Goal: Information Seeking & Learning: Learn about a topic

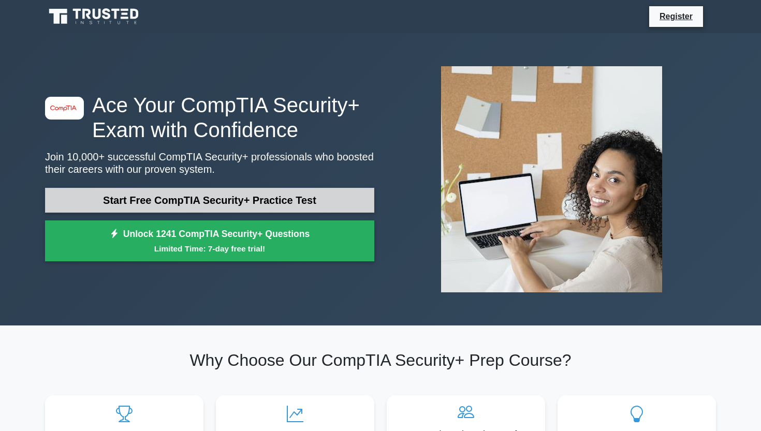
click at [209, 197] on link "Start Free CompTIA Security+ Practice Test" at bounding box center [209, 200] width 329 height 25
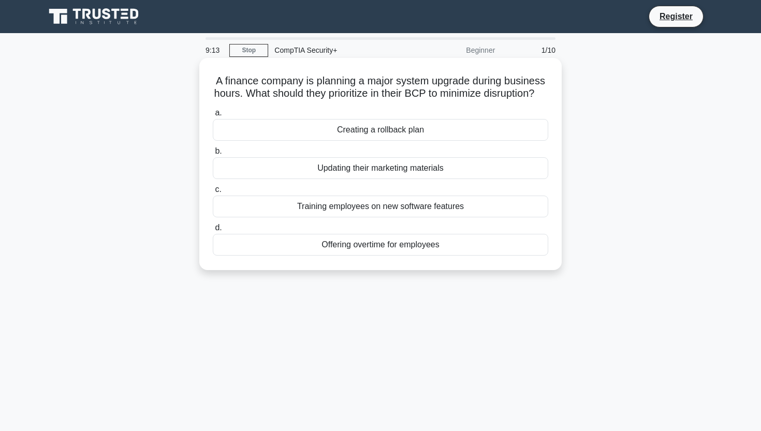
click at [320, 125] on div "Creating a rollback plan" at bounding box center [380, 130] width 335 height 22
click at [213, 116] on input "a. Creating a rollback plan" at bounding box center [213, 113] width 0 height 7
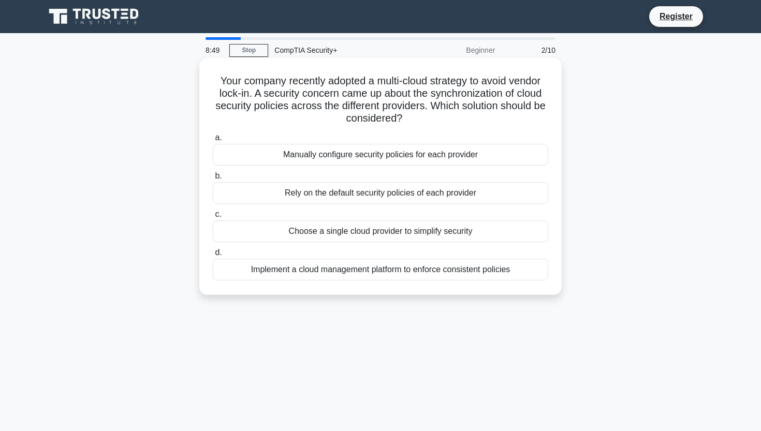
click at [286, 267] on div "Implement a cloud management platform to enforce consistent policies" at bounding box center [380, 270] width 335 height 22
click at [213, 256] on input "d. Implement a cloud management platform to enforce consistent policies" at bounding box center [213, 252] width 0 height 7
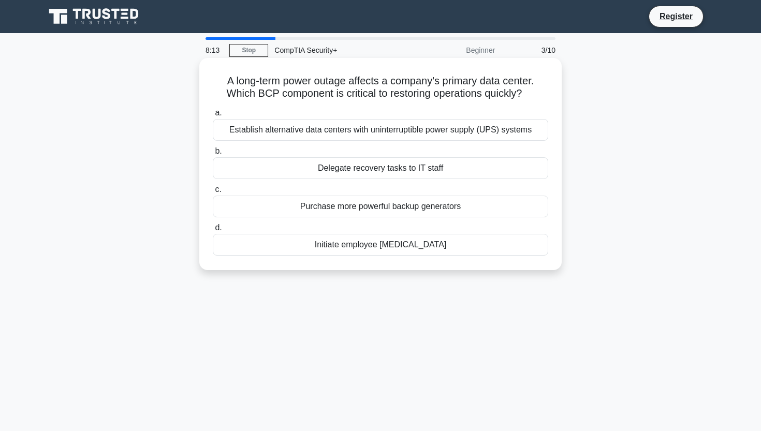
click at [436, 135] on div "Establish alternative data centers with uninterruptible power supply (UPS) syst…" at bounding box center [380, 130] width 335 height 22
click at [213, 116] on input "a. Establish alternative data centers with uninterruptible power supply (UPS) s…" at bounding box center [213, 113] width 0 height 7
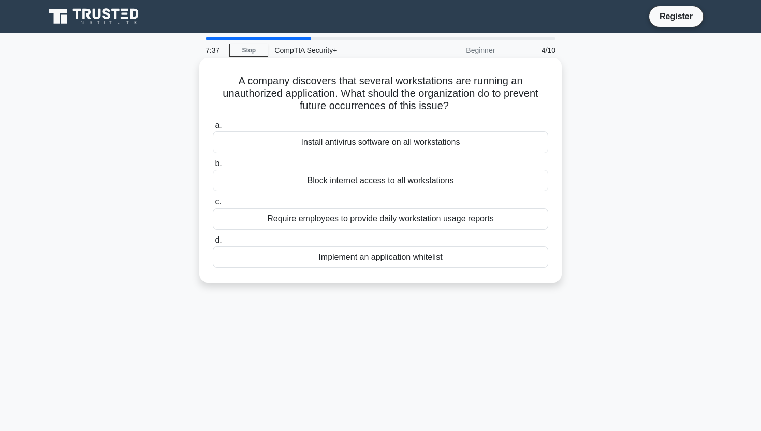
click at [391, 181] on div "Block internet access to all workstations" at bounding box center [380, 181] width 335 height 22
click at [213, 167] on input "b. Block internet access to all workstations" at bounding box center [213, 163] width 0 height 7
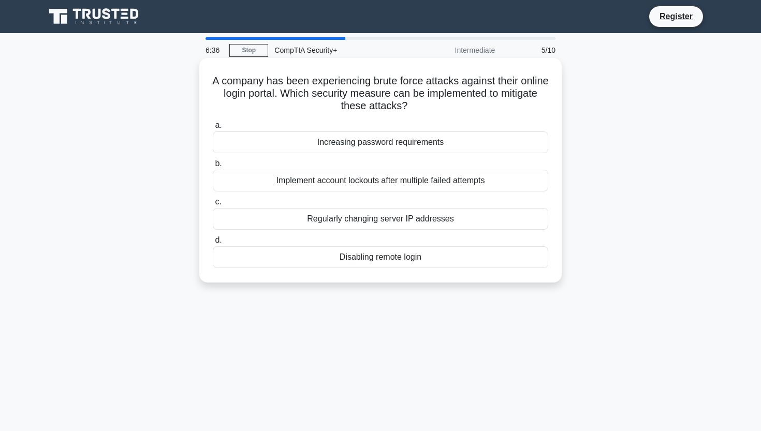
click at [349, 178] on div "Implement account lockouts after multiple failed attempts" at bounding box center [380, 181] width 335 height 22
click at [213, 167] on input "b. Implement account lockouts after multiple failed attempts" at bounding box center [213, 163] width 0 height 7
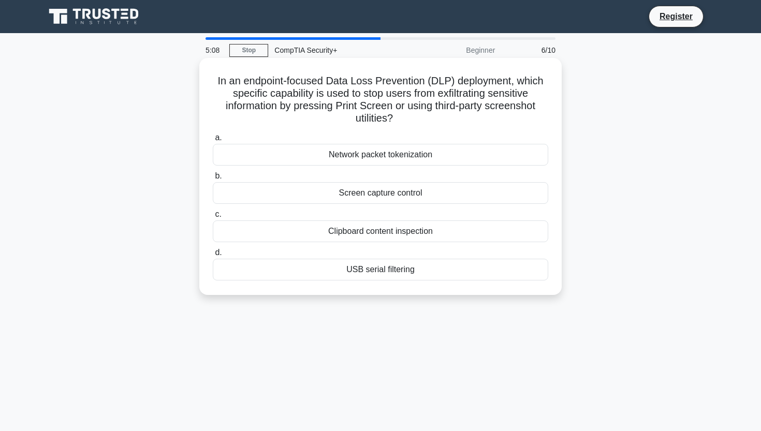
click at [372, 192] on div "Screen capture control" at bounding box center [380, 193] width 335 height 22
click at [213, 180] on input "b. Screen capture control" at bounding box center [213, 176] width 0 height 7
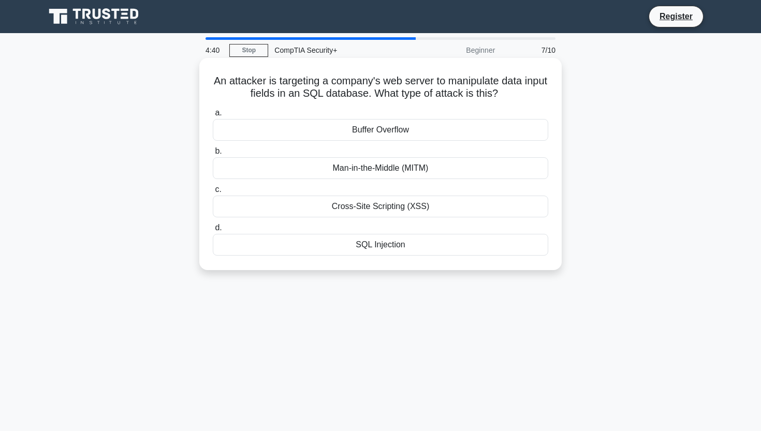
click at [409, 246] on div "SQL Injection" at bounding box center [380, 245] width 335 height 22
click at [213, 231] on input "d. SQL Injection" at bounding box center [213, 228] width 0 height 7
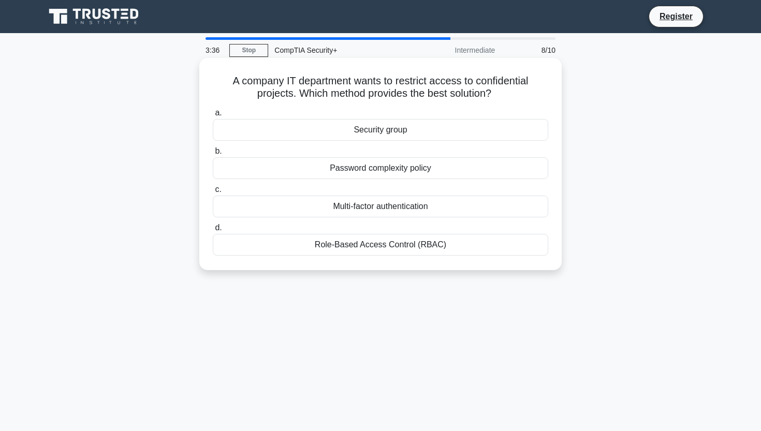
click at [296, 246] on div "Role-Based Access Control (RBAC)" at bounding box center [380, 245] width 335 height 22
click at [213, 231] on input "d. Role-Based Access Control (RBAC)" at bounding box center [213, 228] width 0 height 7
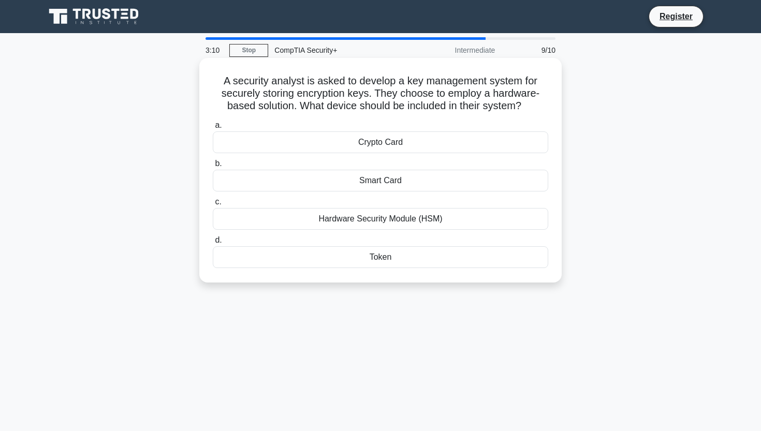
click at [331, 256] on div "Token" at bounding box center [380, 257] width 335 height 22
click at [213, 244] on input "d. Token" at bounding box center [213, 240] width 0 height 7
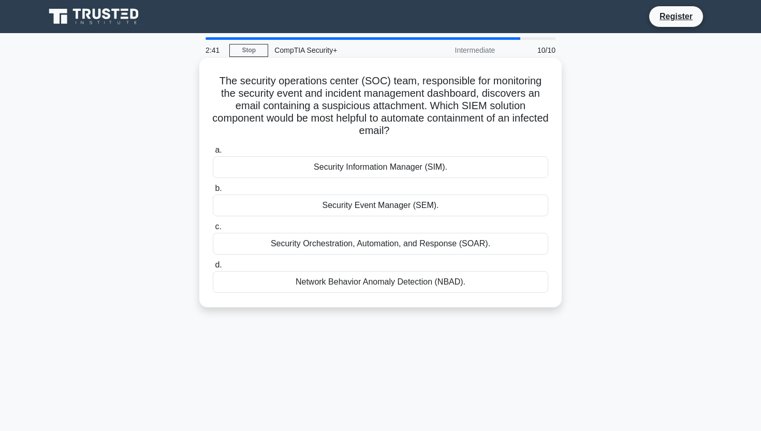
click at [376, 242] on div "Security Orchestration, Automation, and Response (SOAR)." at bounding box center [380, 244] width 335 height 22
click at [213, 230] on input "c. Security Orchestration, Automation, and Response (SOAR)." at bounding box center [213, 227] width 0 height 7
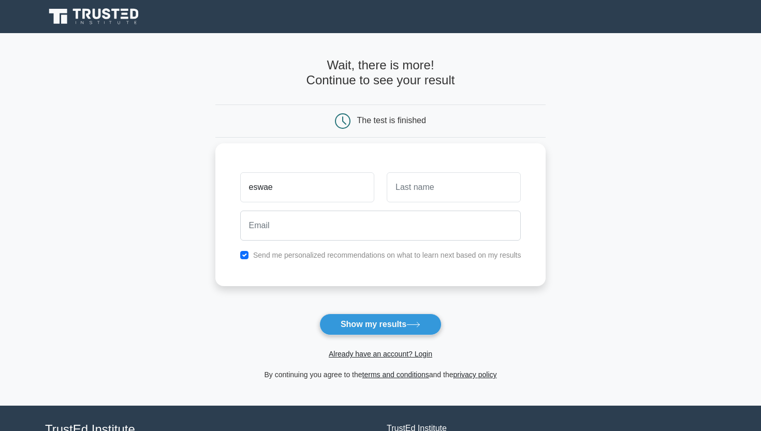
type input "eswae"
type input "eswar"
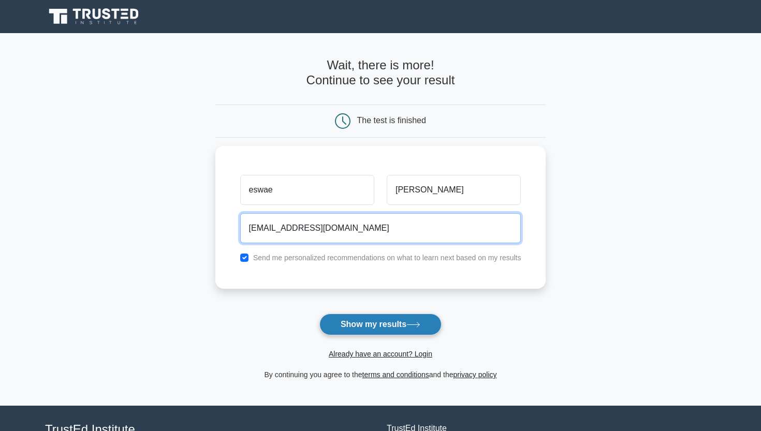
type input "eswarachari102@gmail.com"
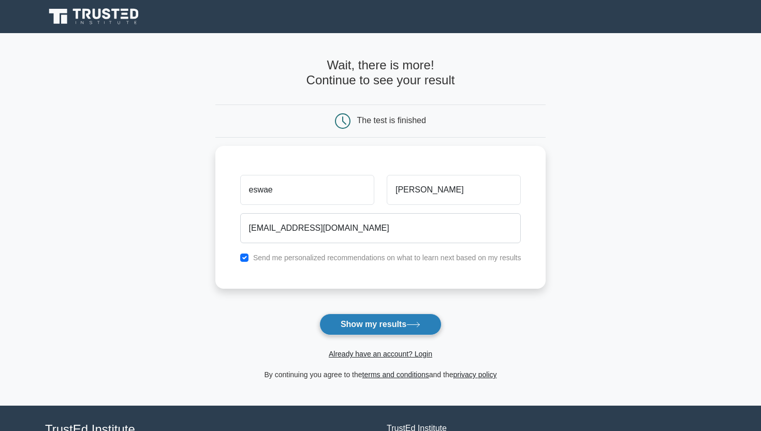
click at [395, 327] on button "Show my results" at bounding box center [380, 325] width 122 height 22
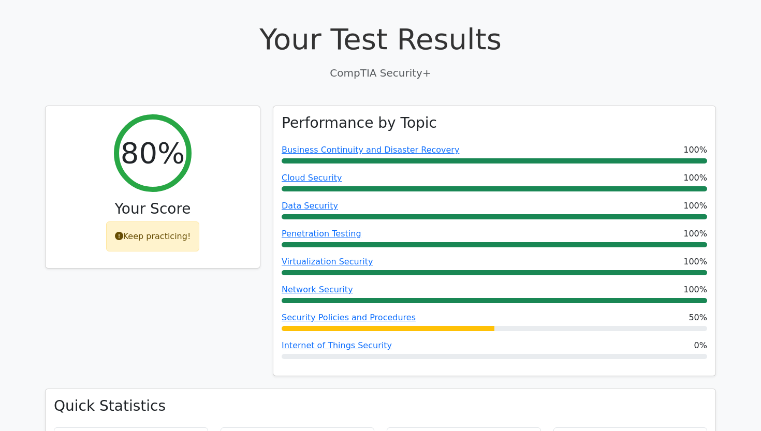
scroll to position [310, 0]
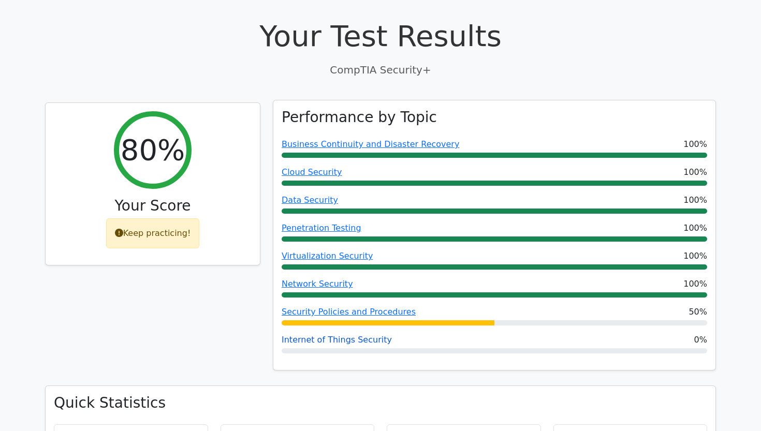
click at [360, 335] on link "Internet of Things Security" at bounding box center [336, 340] width 110 height 10
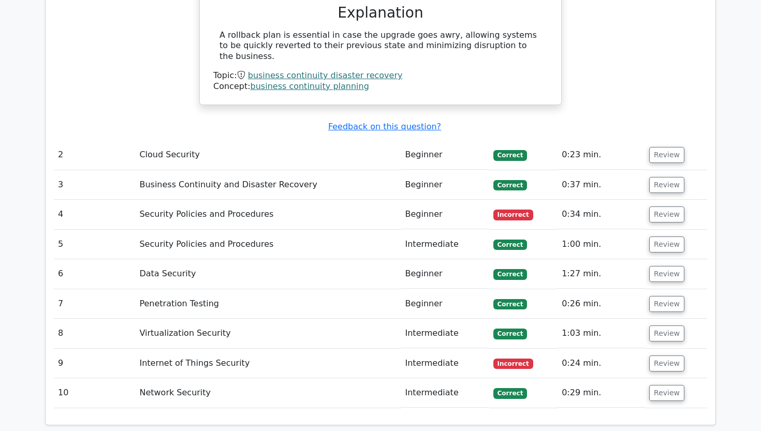
scroll to position [1145, 0]
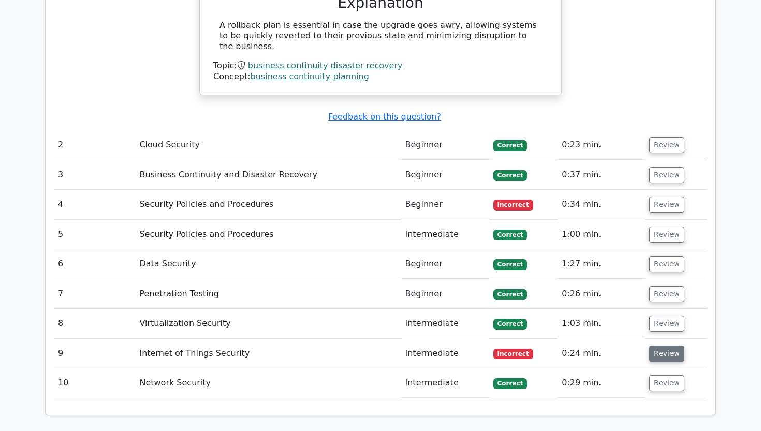
click at [658, 346] on button "Review" at bounding box center [666, 354] width 35 height 16
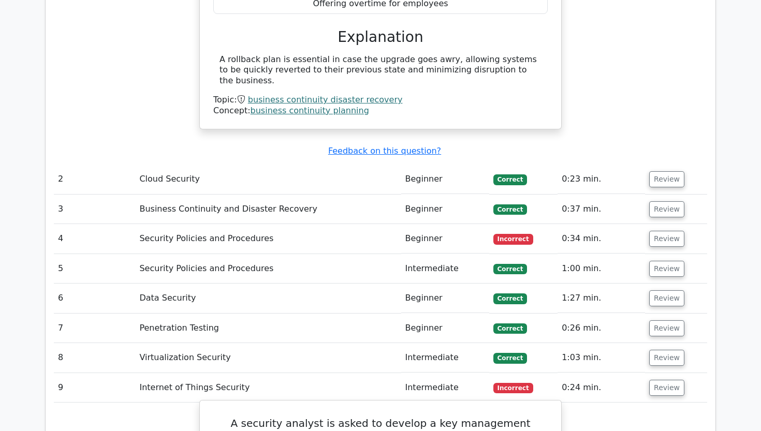
scroll to position [1092, 0]
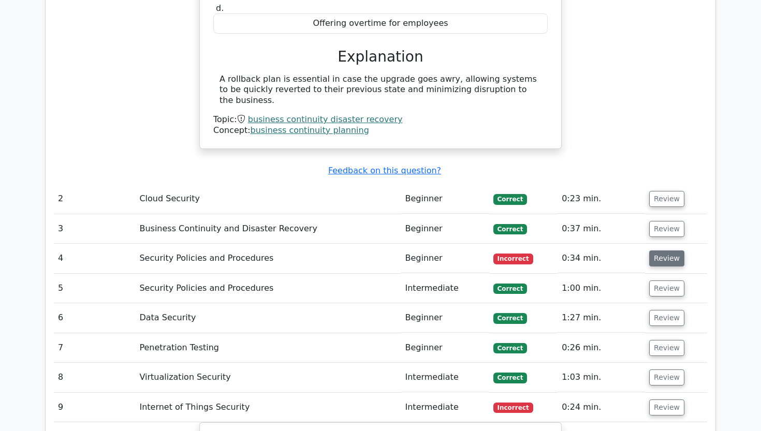
click at [660, 250] on button "Review" at bounding box center [666, 258] width 35 height 16
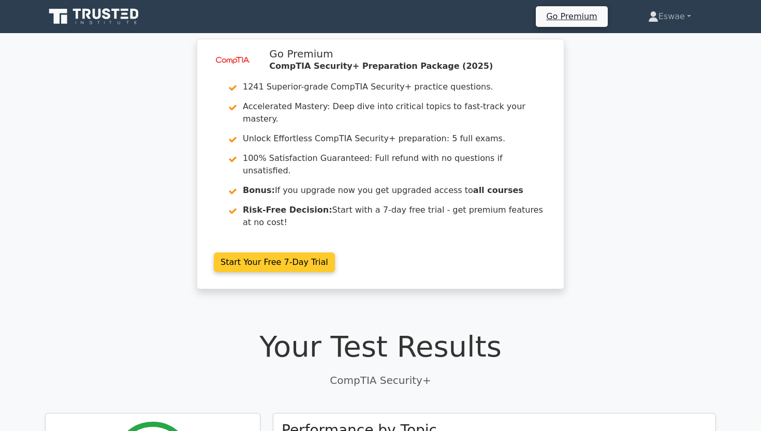
scroll to position [0, 0]
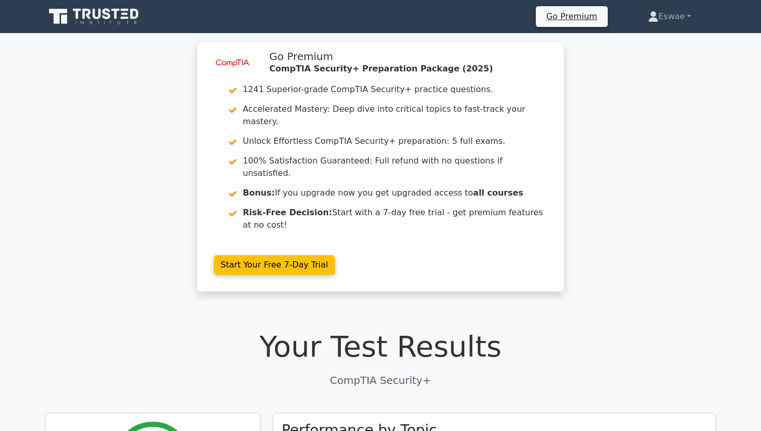
click at [137, 23] on icon at bounding box center [94, 17] width 99 height 20
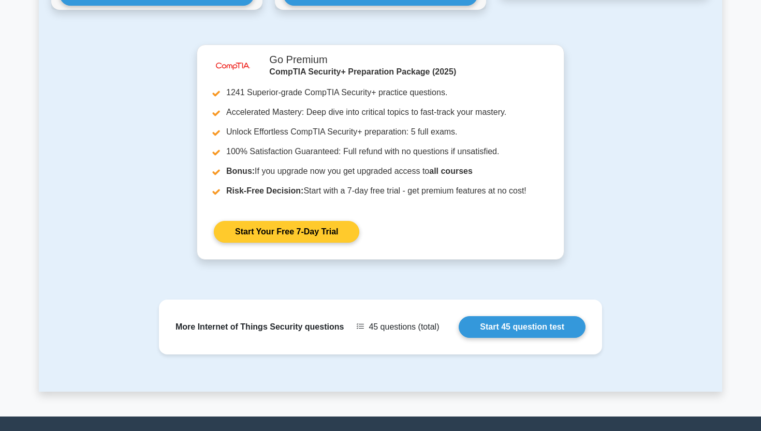
scroll to position [788, 0]
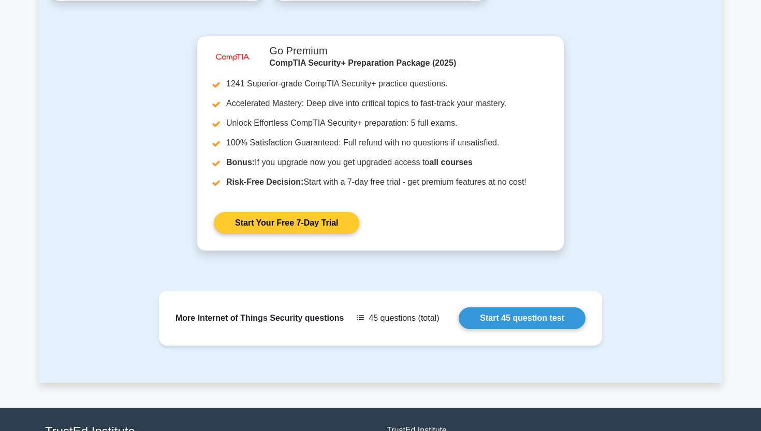
click at [307, 234] on link "Start Your Free 7-Day Trial" at bounding box center [286, 223] width 145 height 22
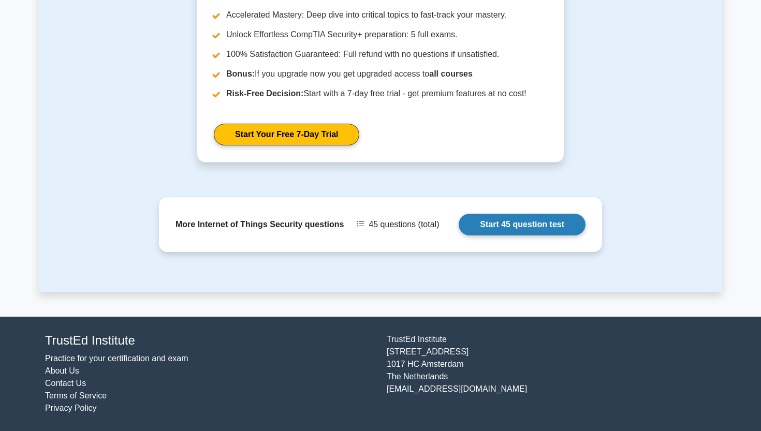
scroll to position [904, 0]
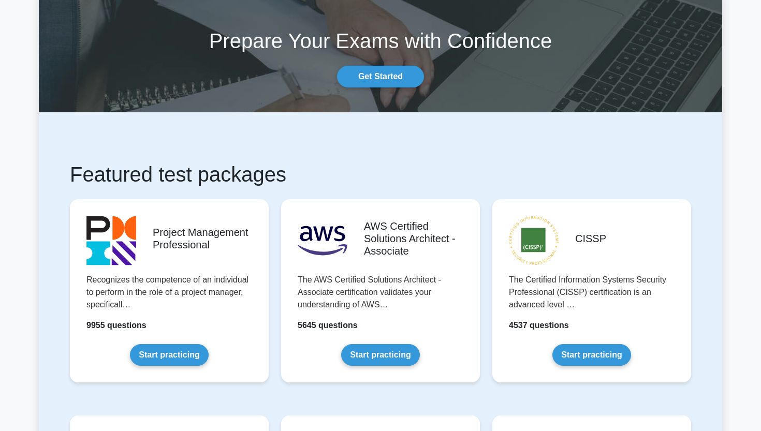
scroll to position [44, 0]
